Goal: Information Seeking & Learning: Learn about a topic

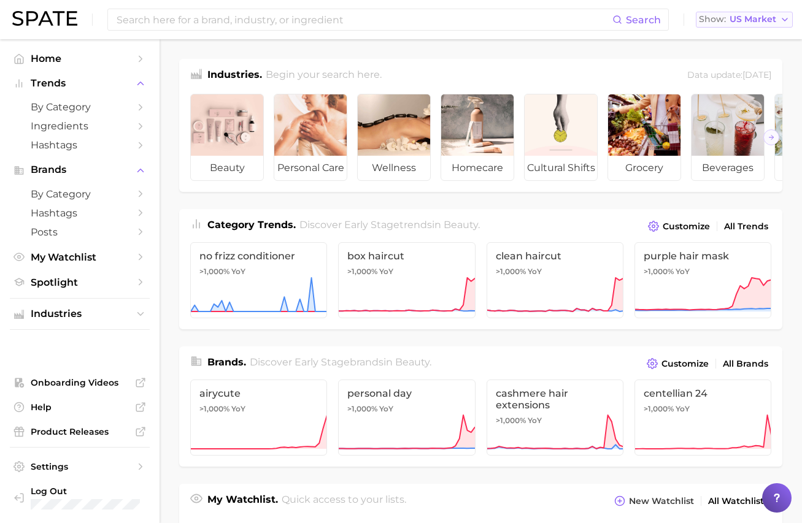
click at [745, 22] on span "US Market" at bounding box center [752, 19] width 47 height 7
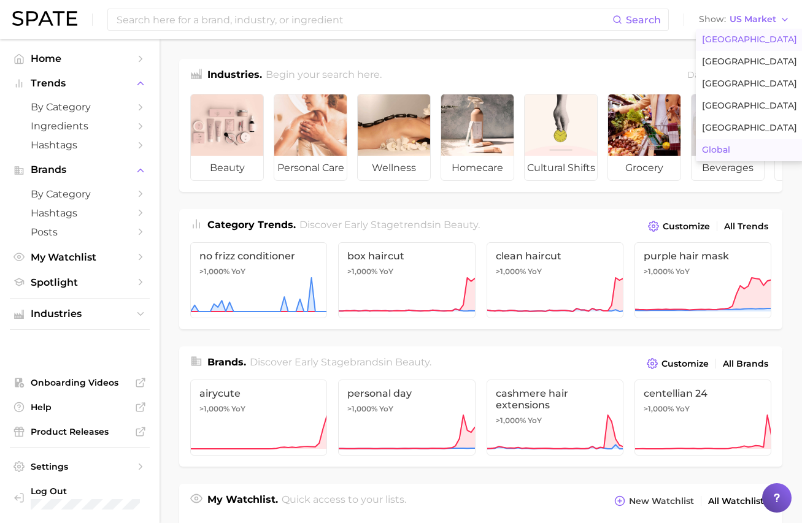
click at [716, 149] on span "Global" at bounding box center [716, 150] width 28 height 10
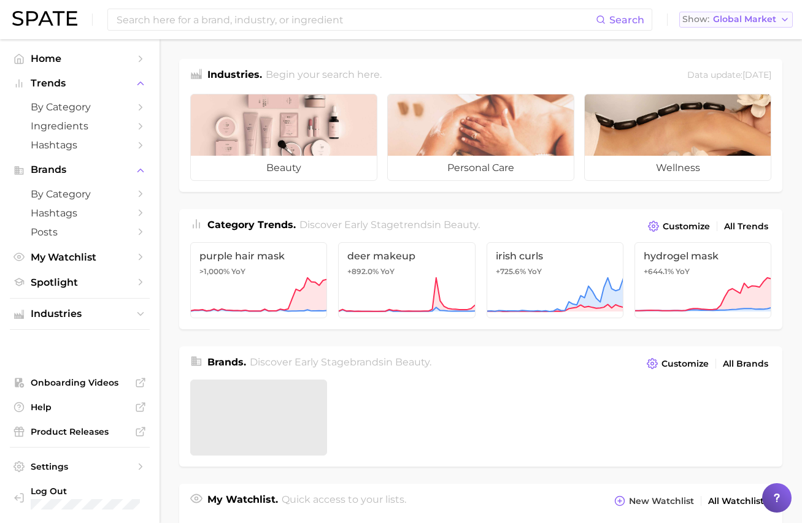
click at [734, 21] on span "Global Market" at bounding box center [744, 19] width 63 height 7
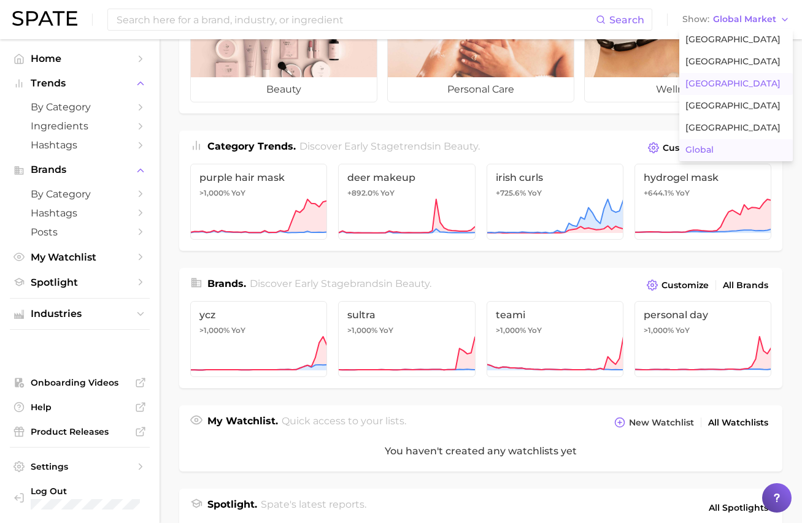
scroll to position [69, 0]
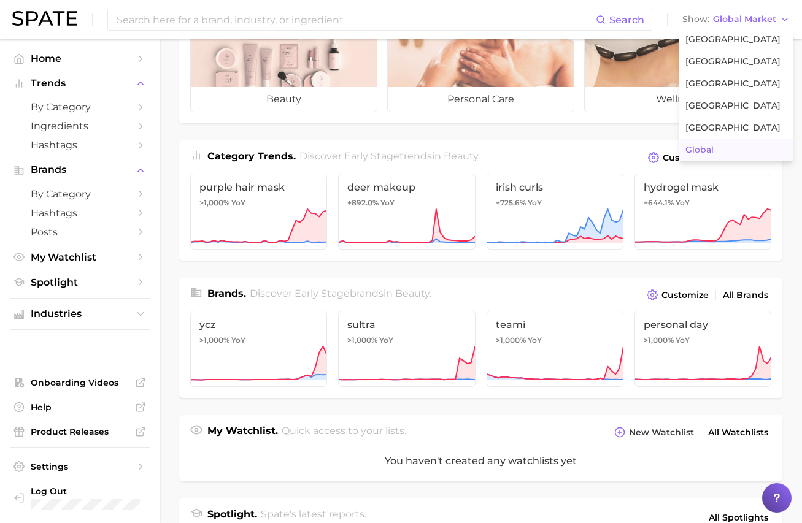
click at [576, 121] on ul "beauty personal care wellness" at bounding box center [480, 69] width 603 height 108
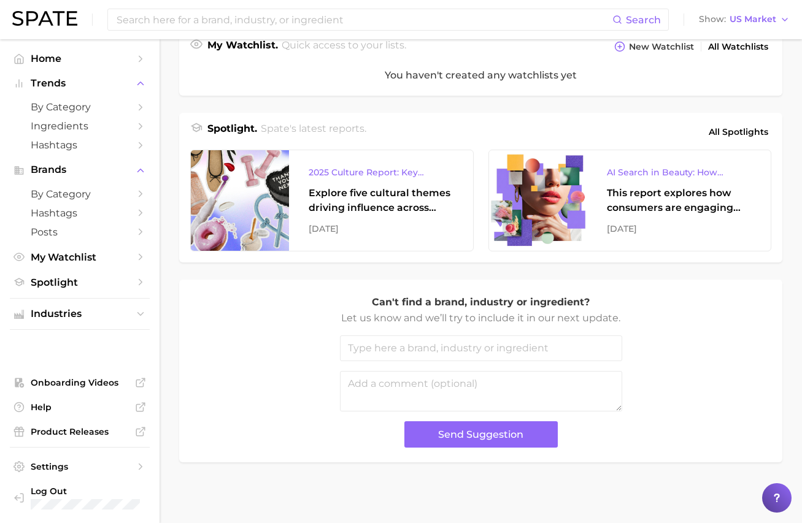
scroll to position [1, 0]
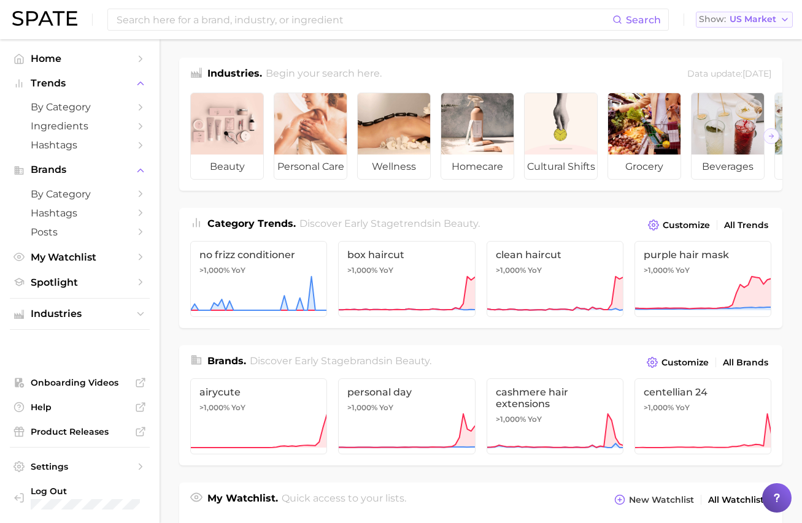
click at [766, 21] on span "US Market" at bounding box center [752, 19] width 47 height 7
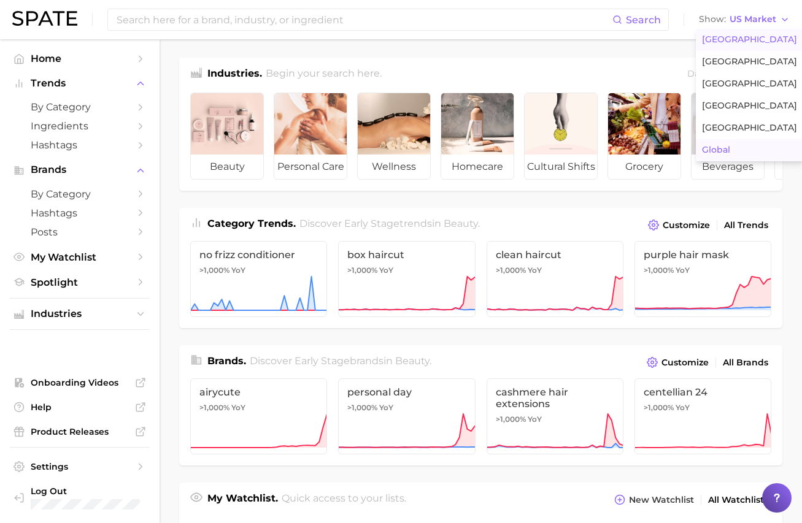
click at [719, 153] on span "Global" at bounding box center [716, 150] width 28 height 10
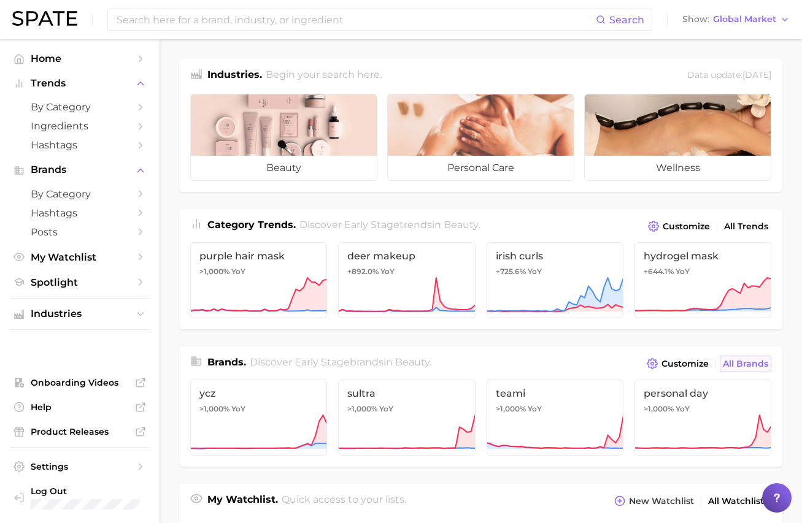
click at [749, 361] on span "All Brands" at bounding box center [744, 364] width 45 height 10
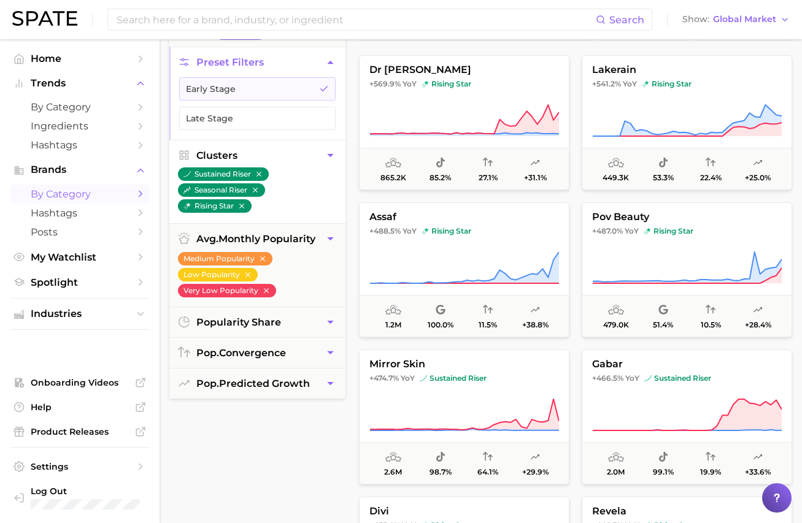
scroll to position [124, 0]
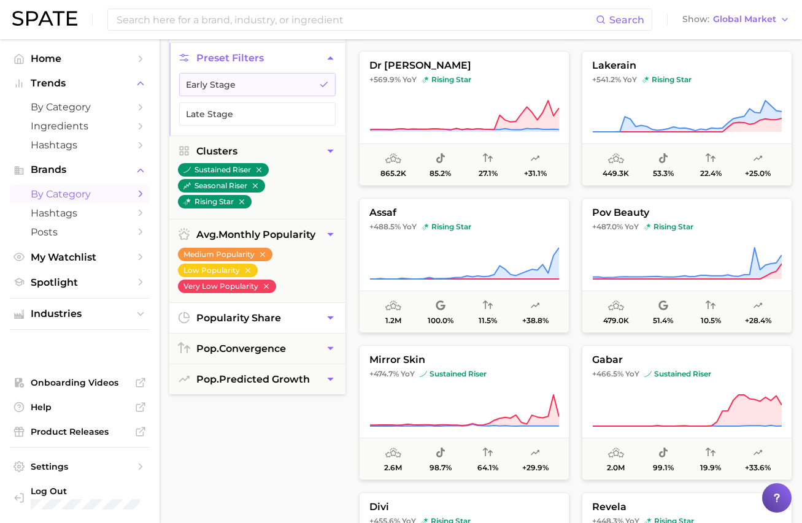
click at [312, 325] on button "popularity share" at bounding box center [257, 318] width 176 height 30
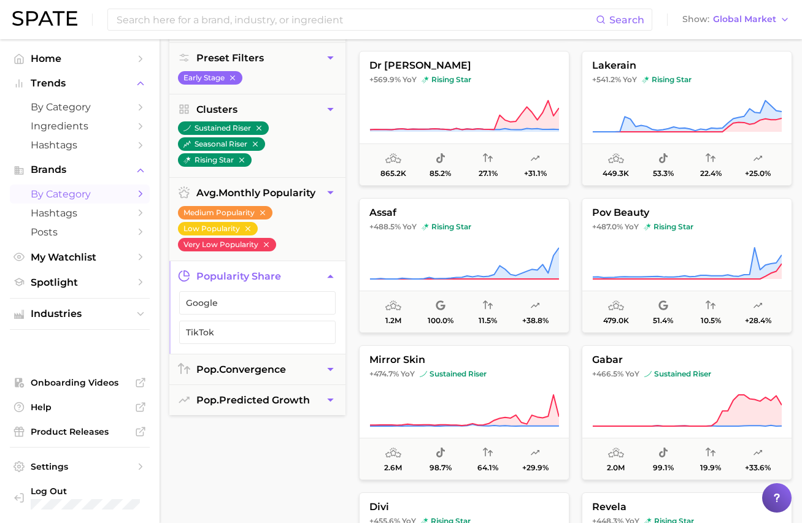
click at [331, 274] on icon "button" at bounding box center [330, 276] width 13 height 13
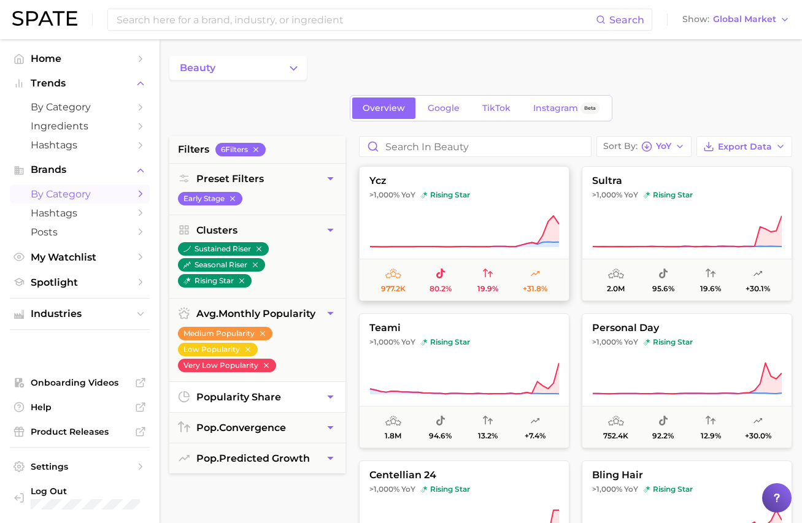
scroll to position [0, 0]
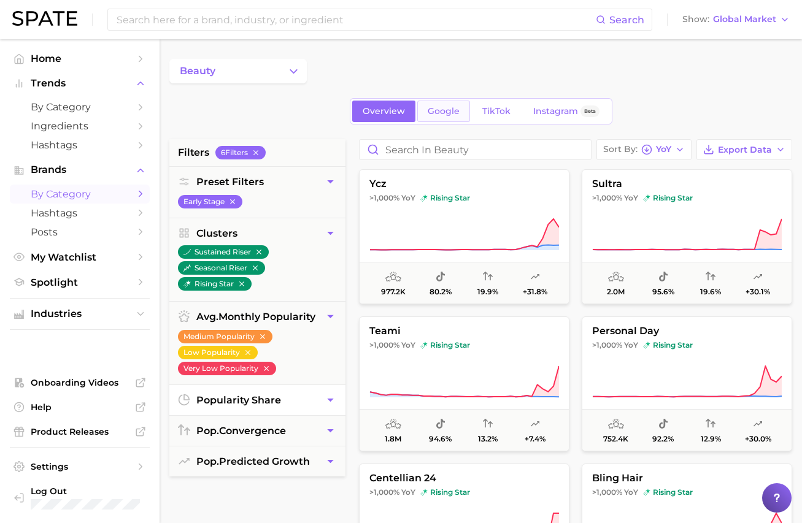
click at [443, 116] on span "Google" at bounding box center [443, 111] width 32 height 10
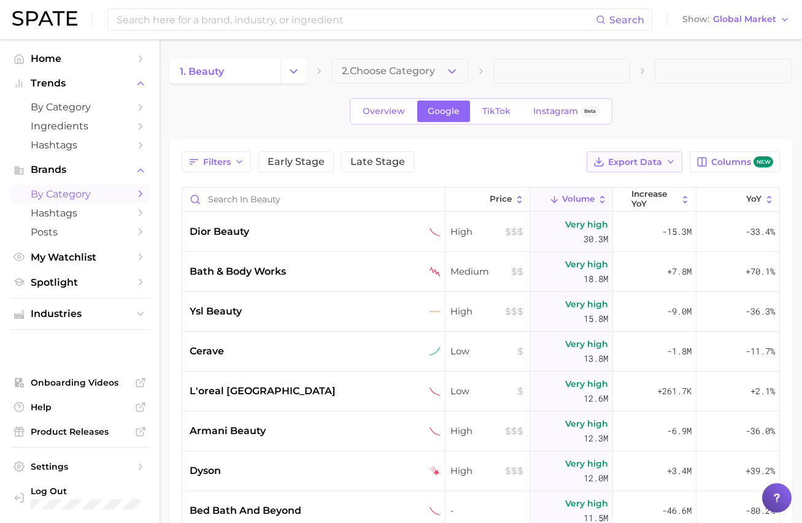
click at [615, 162] on span "Export Data" at bounding box center [635, 162] width 54 height 10
click at [608, 188] on span "Card Data CSV" at bounding box center [600, 185] width 64 height 10
click at [720, 171] on button "Columns new" at bounding box center [734, 161] width 90 height 21
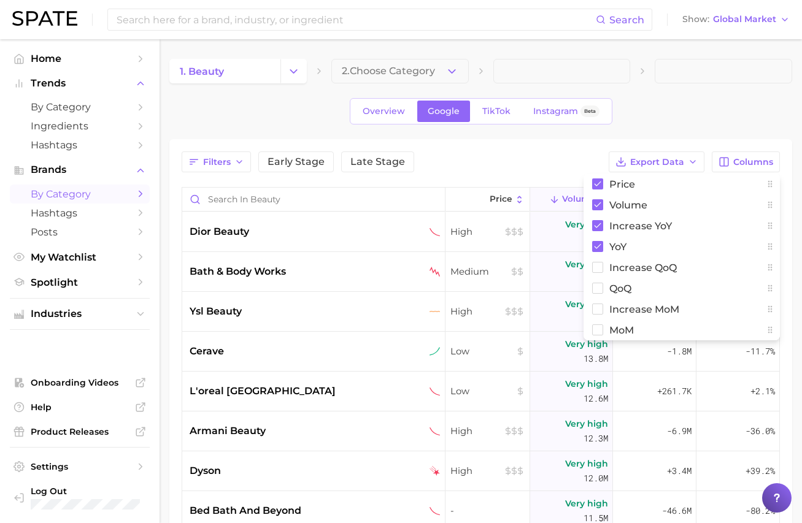
click at [551, 166] on div "Filters Early Stage Late Stage Export Data Columns Price Volume increase YoY Yo…" at bounding box center [481, 161] width 598 height 21
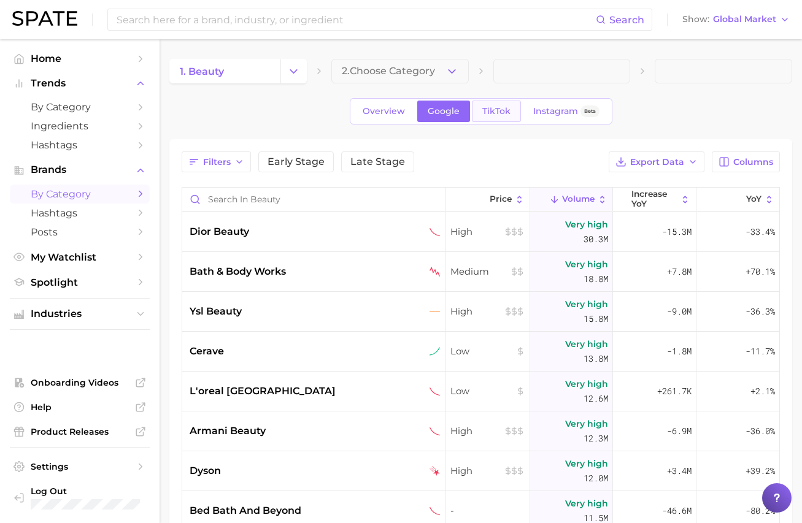
click at [490, 114] on span "TikTok" at bounding box center [496, 111] width 28 height 10
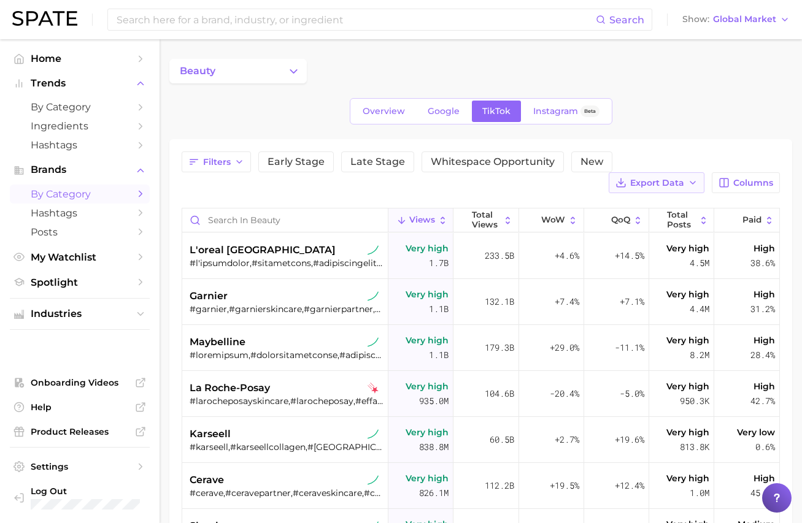
click at [632, 180] on span "Export Data" at bounding box center [657, 183] width 54 height 10
click at [630, 206] on span "Table Data CSV" at bounding box center [623, 206] width 67 height 10
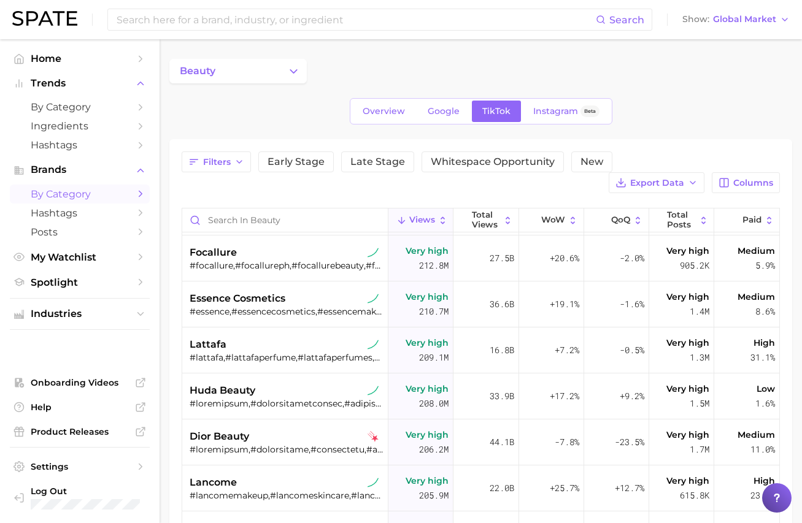
scroll to position [875, 0]
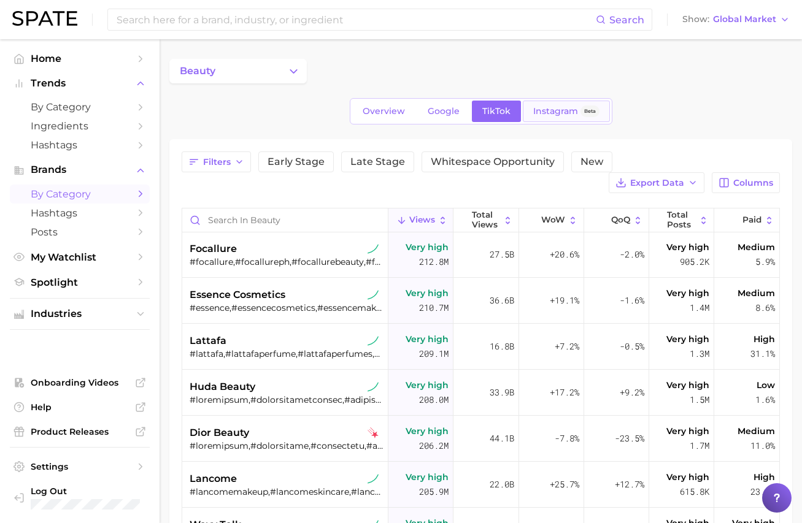
click at [550, 104] on link "Instagram Beta" at bounding box center [566, 111] width 87 height 21
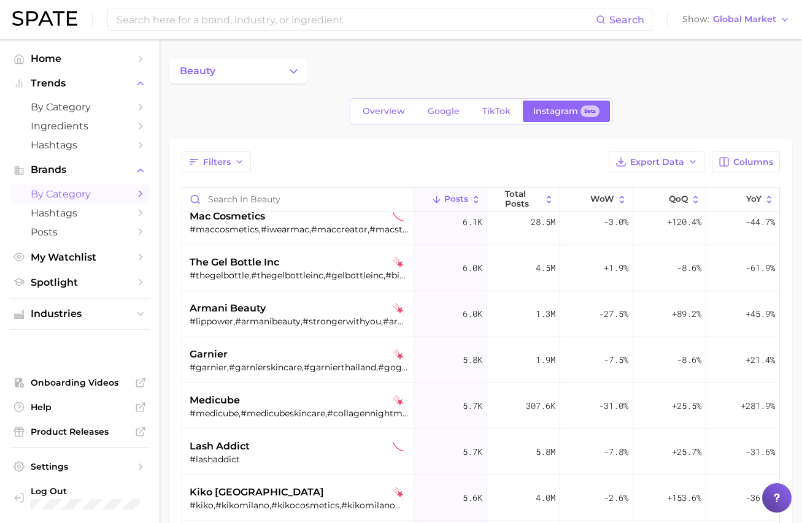
scroll to position [1119, 0]
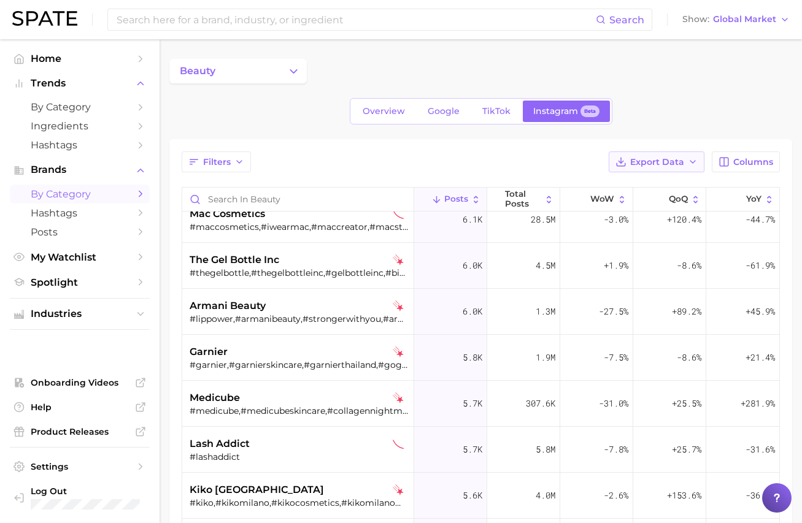
click at [662, 166] on span "Export Data" at bounding box center [657, 162] width 54 height 10
click at [636, 182] on span "Table Data CSV" at bounding box center [623, 185] width 67 height 10
click at [394, 113] on span "Overview" at bounding box center [383, 111] width 42 height 10
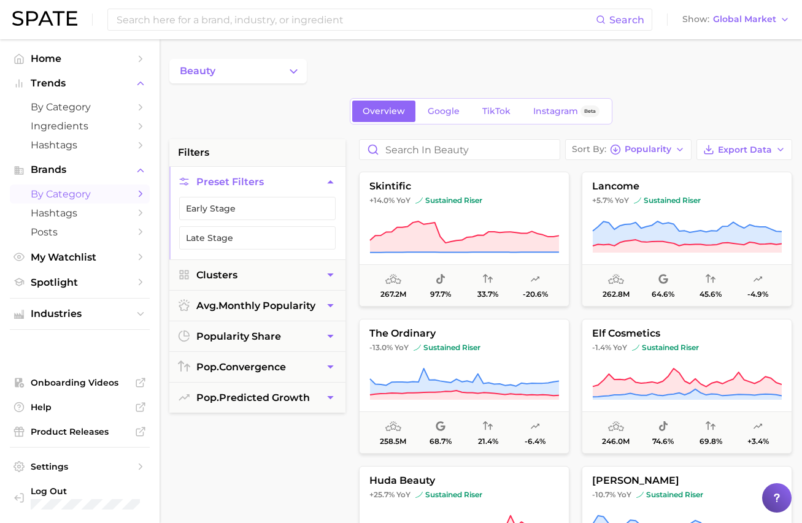
scroll to position [1181, 0]
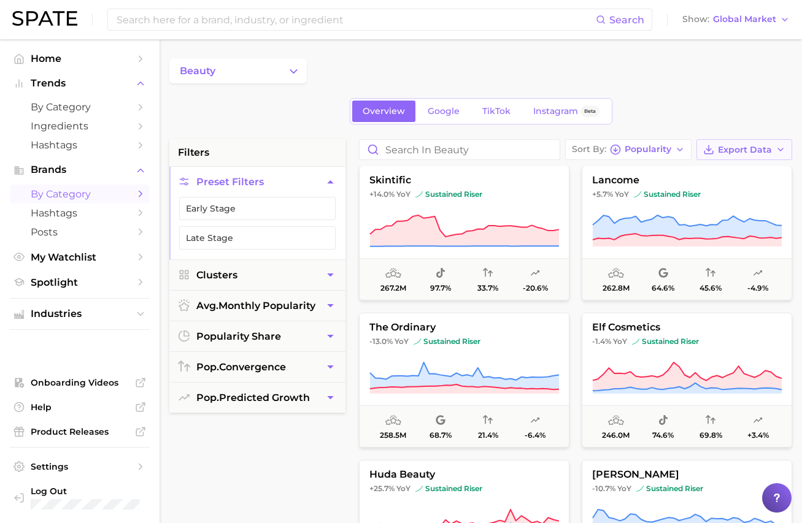
click at [722, 149] on span "Export Data" at bounding box center [745, 150] width 54 height 10
click at [707, 169] on span "Card Data CSV" at bounding box center [710, 172] width 64 height 10
click at [628, 146] on span "Popularity" at bounding box center [647, 149] width 47 height 7
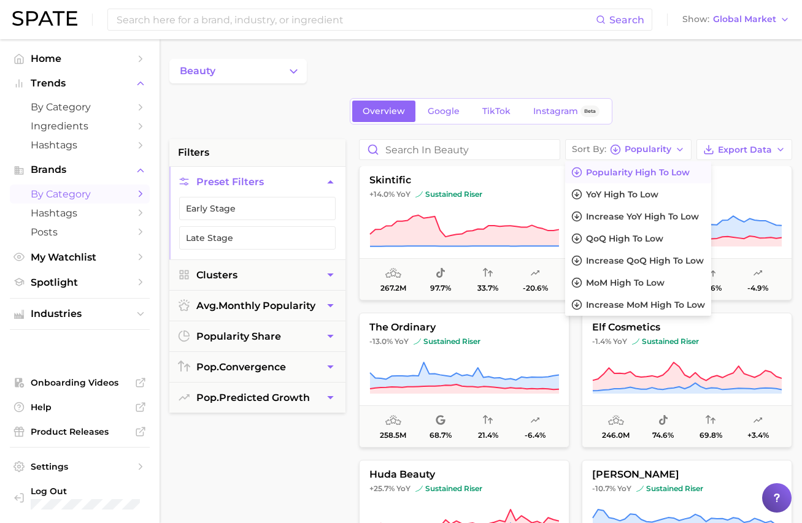
click at [678, 123] on div "Overview Google TikTok Instagram Beta" at bounding box center [480, 111] width 622 height 26
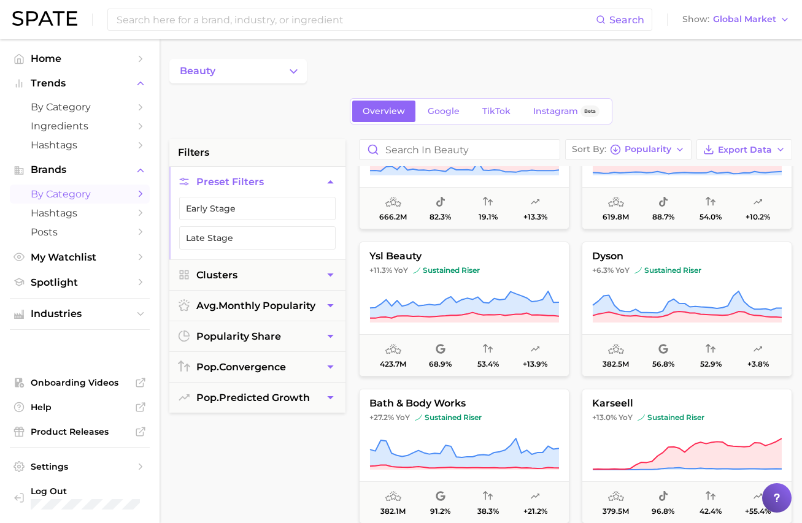
scroll to position [0, 0]
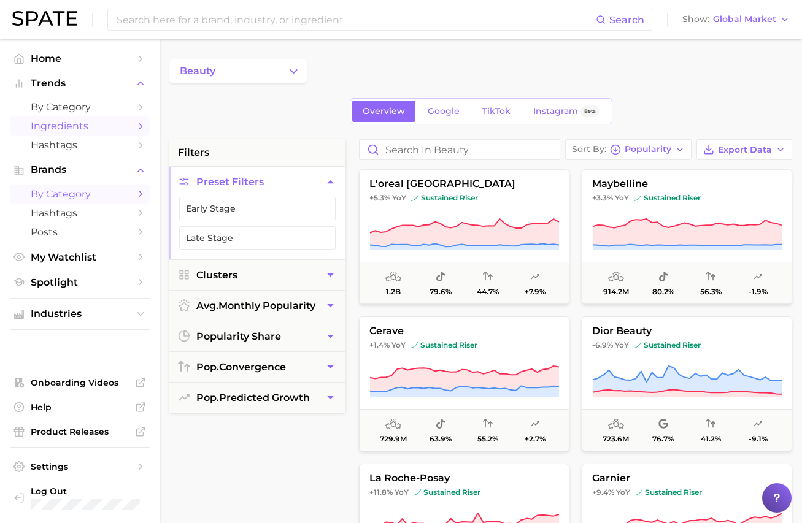
click at [85, 131] on span "Ingredients" at bounding box center [80, 126] width 98 height 12
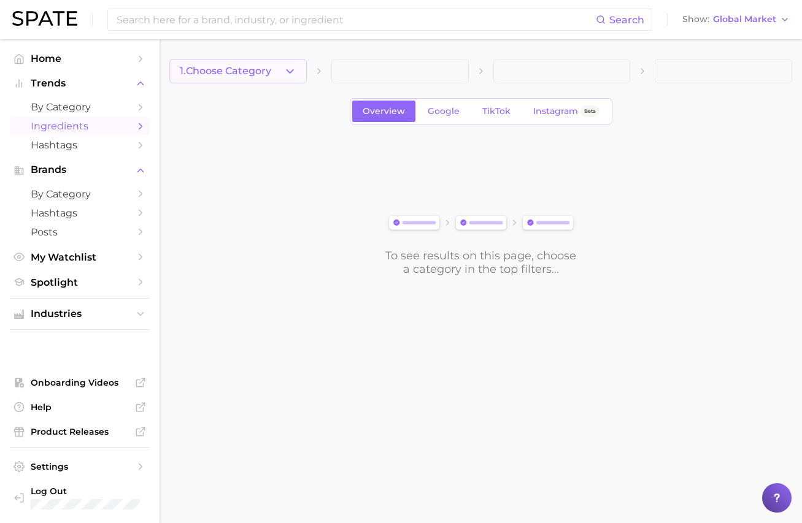
click at [253, 76] on span "1. Choose Category" at bounding box center [225, 71] width 91 height 11
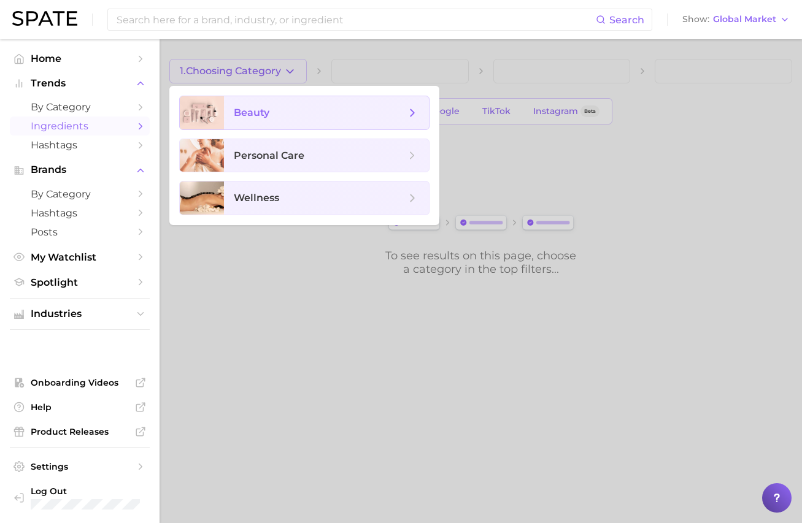
click at [240, 110] on span "beauty" at bounding box center [252, 113] width 36 height 12
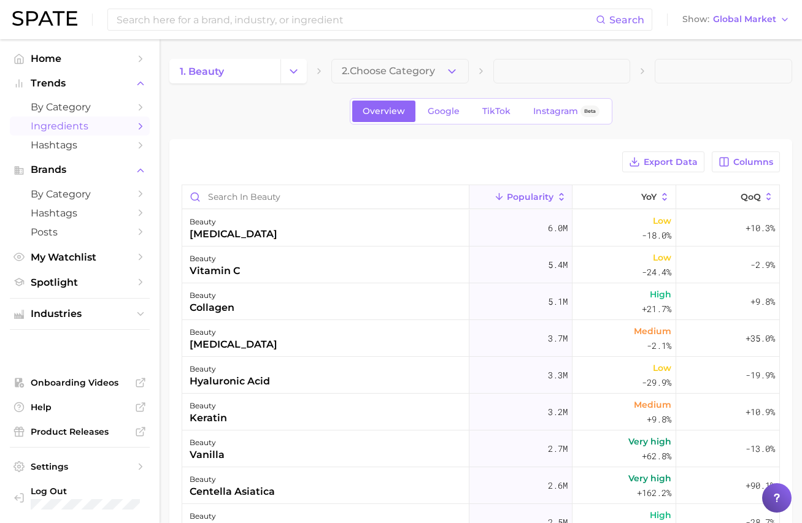
click at [354, 78] on button "2. Choose Category" at bounding box center [399, 71] width 137 height 25
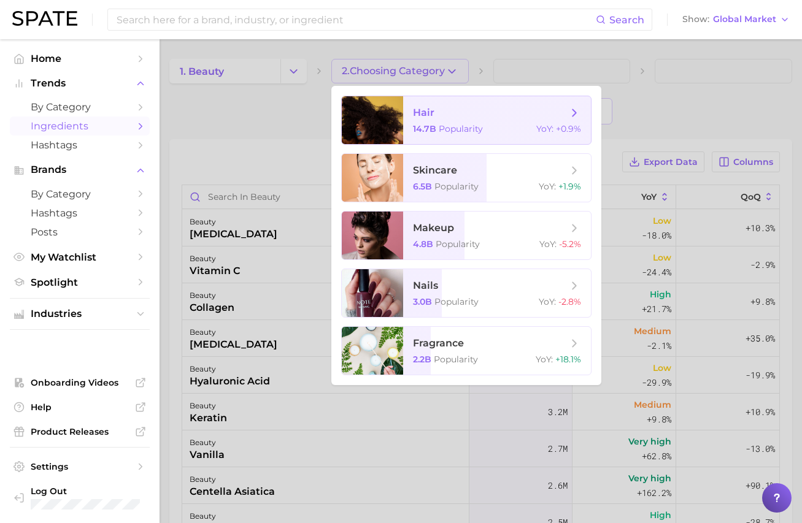
click at [454, 132] on span "Popularity" at bounding box center [461, 128] width 44 height 11
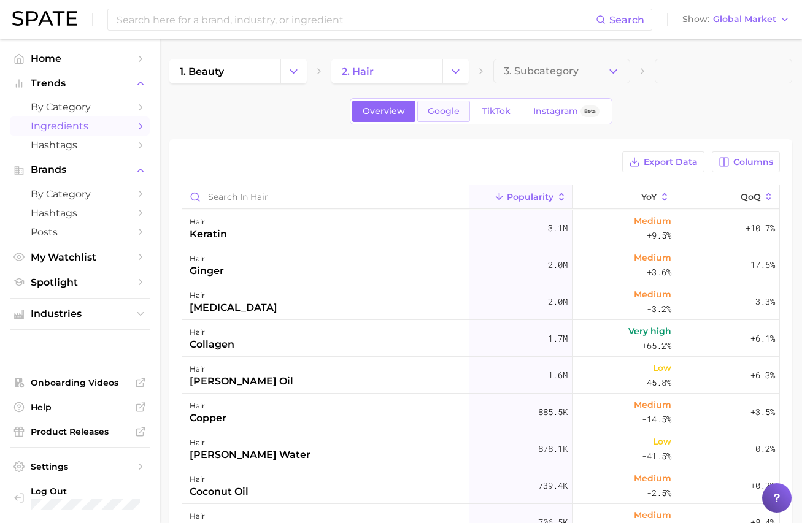
click at [431, 109] on span "Google" at bounding box center [443, 111] width 32 height 10
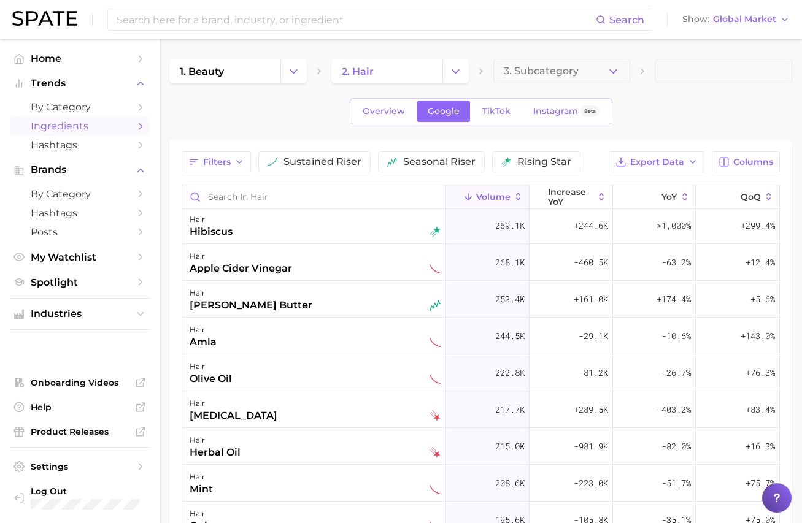
scroll to position [822, 0]
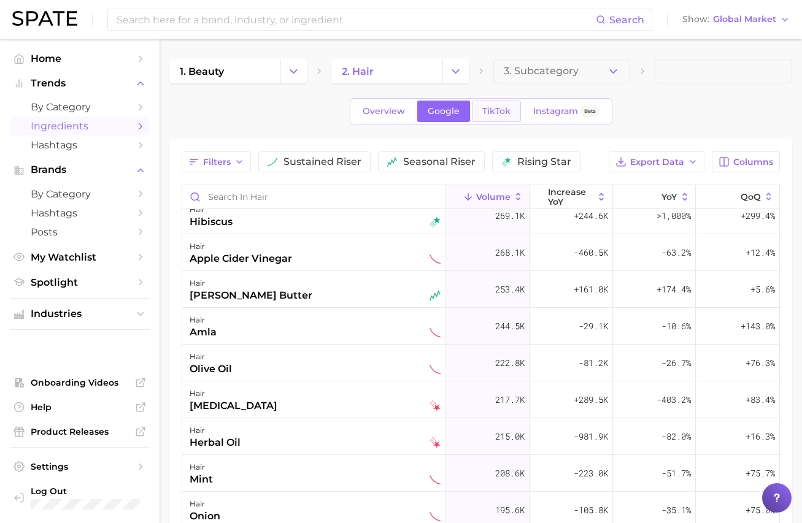
click at [473, 121] on link "TikTok" at bounding box center [496, 111] width 49 height 21
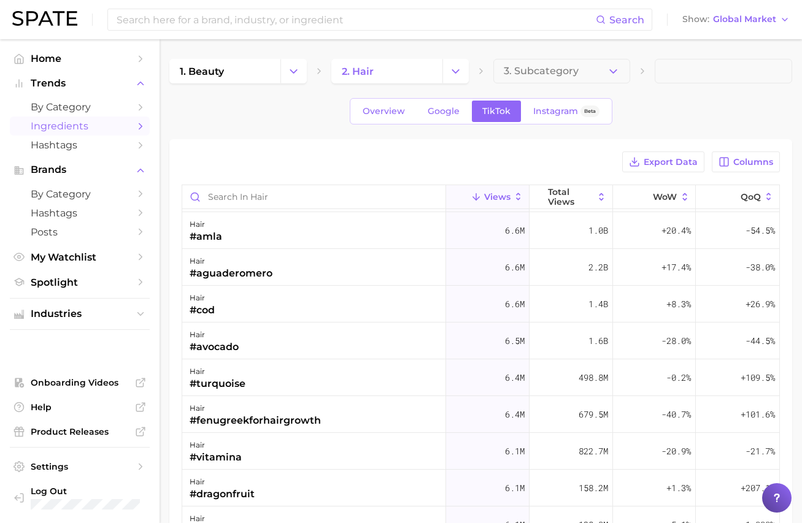
scroll to position [2539, 0]
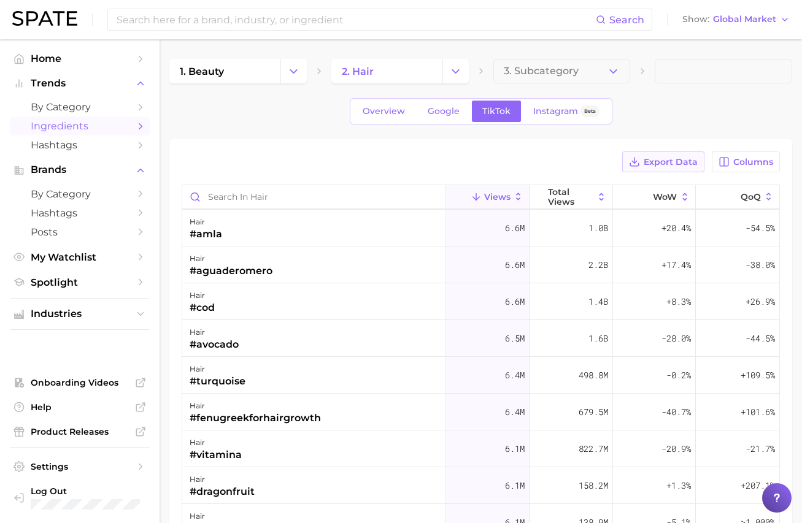
click at [675, 166] on span "Export Data" at bounding box center [670, 162] width 54 height 10
click at [440, 139] on div "Export Data Columns Views Total Views WoW QoQ hair #cortisol 10.5m 801.6m -16.3…" at bounding box center [480, 429] width 622 height 581
click at [553, 115] on span "Instagram" at bounding box center [555, 111] width 45 height 10
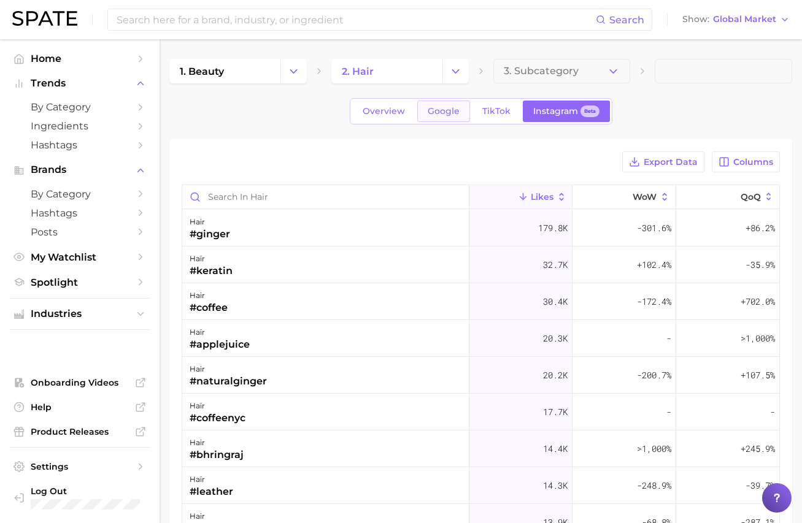
click at [451, 115] on span "Google" at bounding box center [443, 111] width 32 height 10
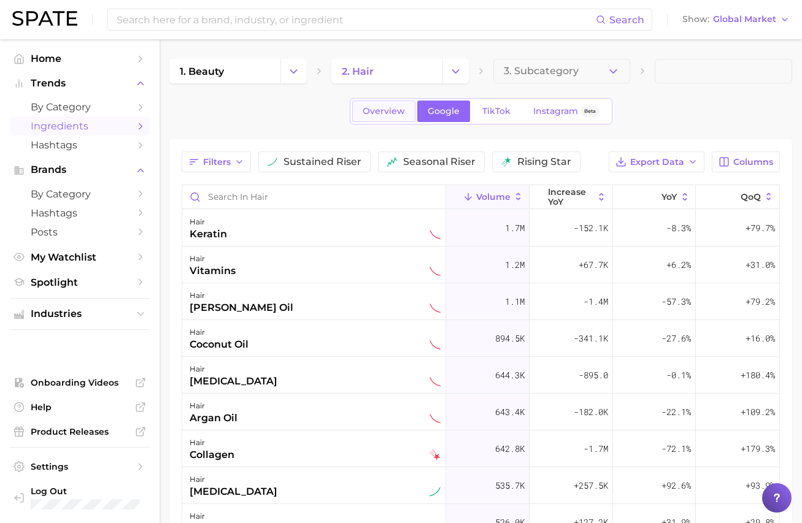
click at [389, 118] on link "Overview" at bounding box center [383, 111] width 63 height 21
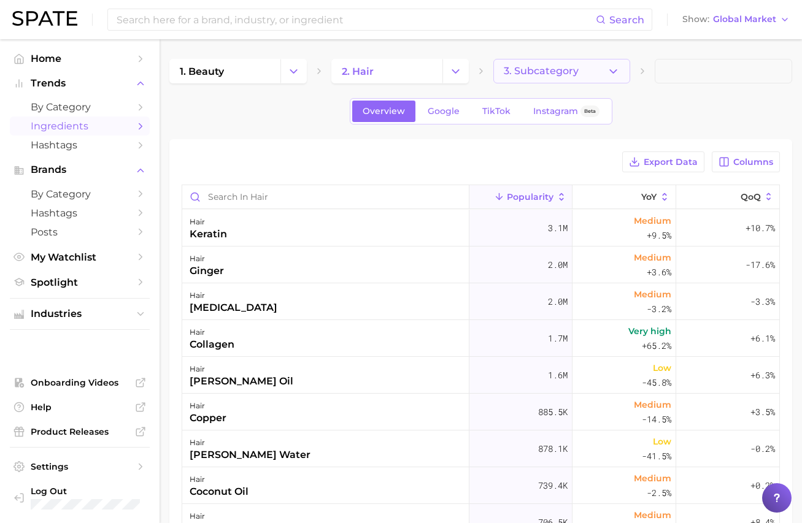
click at [525, 76] on span "3. Subcategory" at bounding box center [541, 71] width 75 height 11
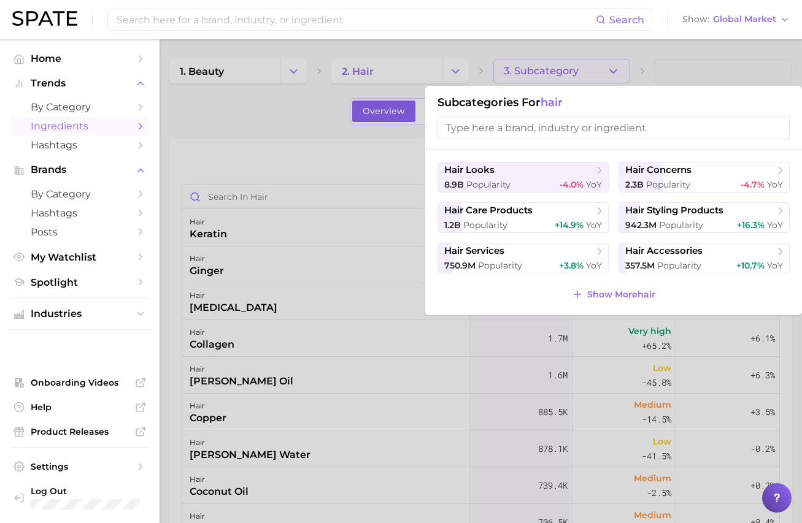
click at [307, 151] on div at bounding box center [401, 261] width 802 height 523
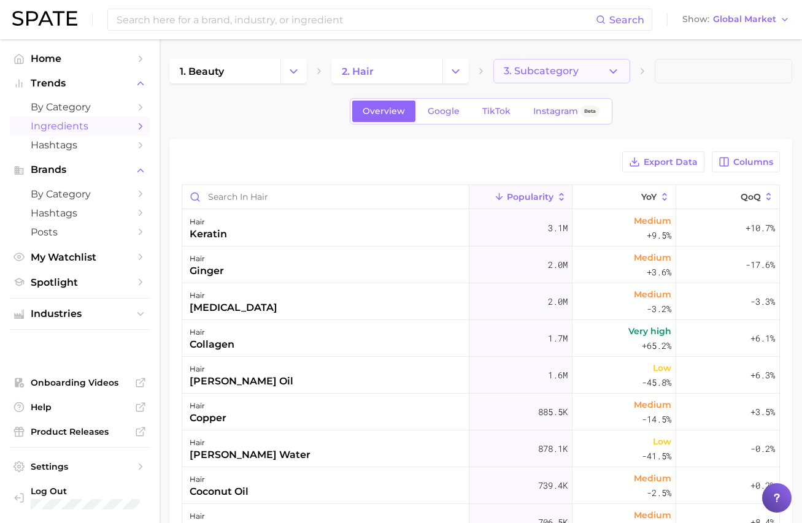
click at [506, 71] on span "3. Subcategory" at bounding box center [541, 71] width 75 height 11
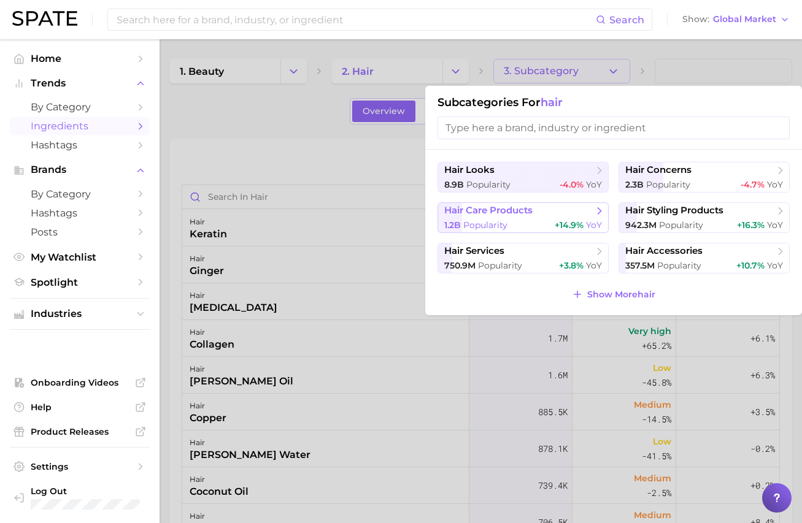
click at [489, 212] on span "hair care products" at bounding box center [488, 211] width 88 height 12
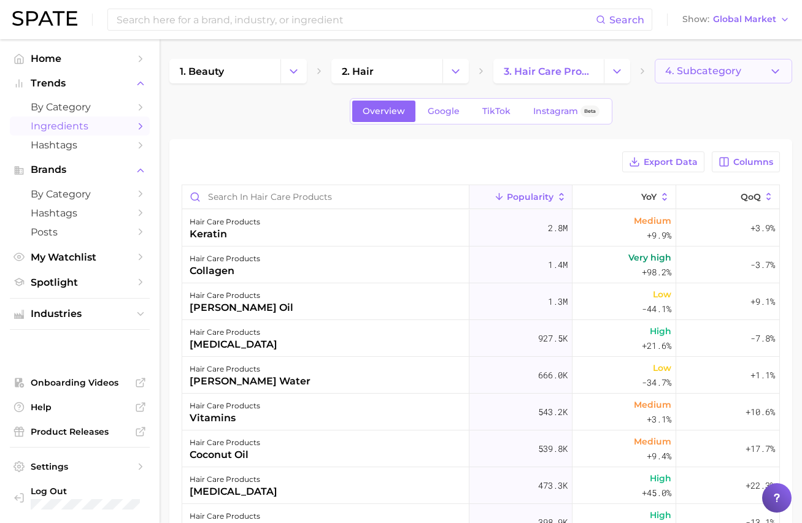
click at [706, 68] on span "4. Subcategory" at bounding box center [703, 71] width 76 height 11
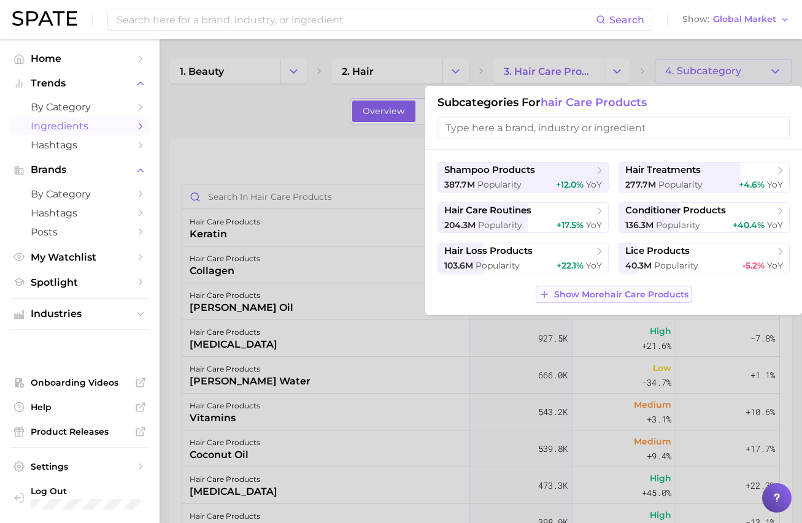
click at [577, 296] on span "Show More hair care products" at bounding box center [621, 294] width 134 height 10
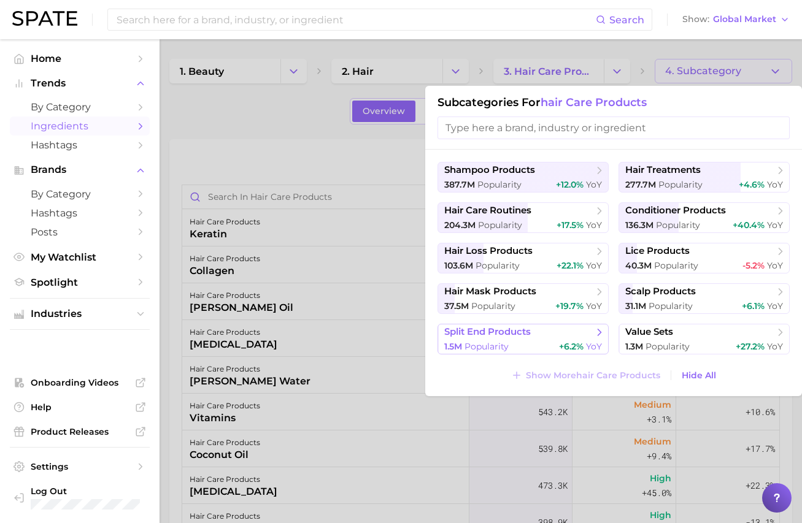
click at [575, 335] on span "split end products" at bounding box center [518, 332] width 149 height 12
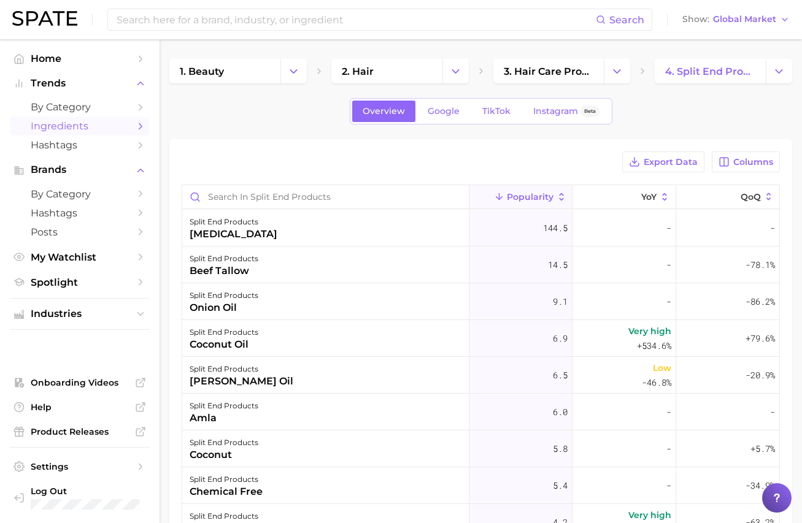
click at [598, 167] on div "Export Data Columns" at bounding box center [481, 161] width 598 height 21
